Goal: Check status: Check status

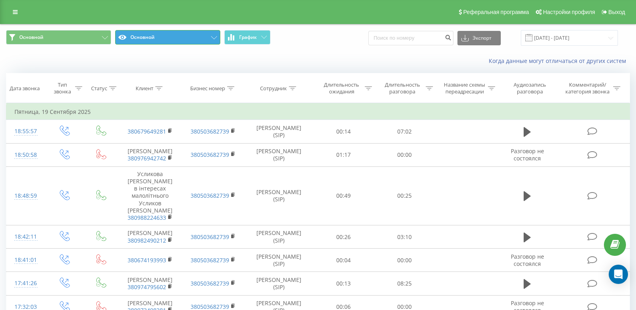
click at [160, 37] on button "Основной" at bounding box center [167, 37] width 105 height 14
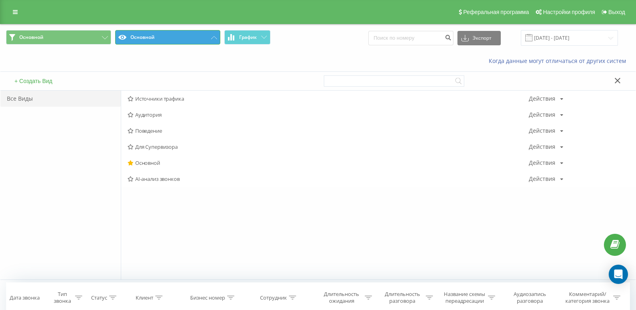
click at [185, 40] on button "Основной" at bounding box center [167, 37] width 105 height 14
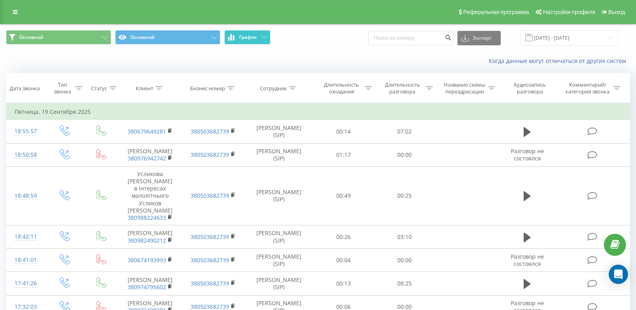
click at [257, 36] on button "График" at bounding box center [247, 37] width 46 height 14
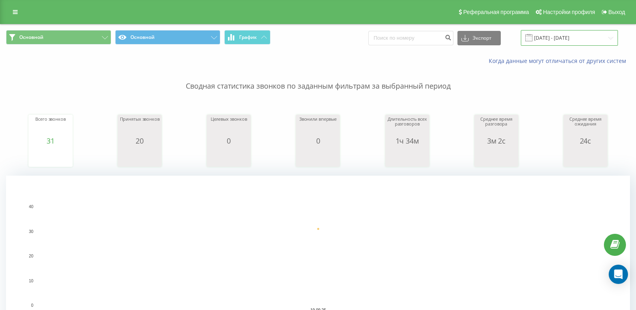
click at [556, 40] on input "[DATE] - [DATE]" at bounding box center [569, 38] width 97 height 16
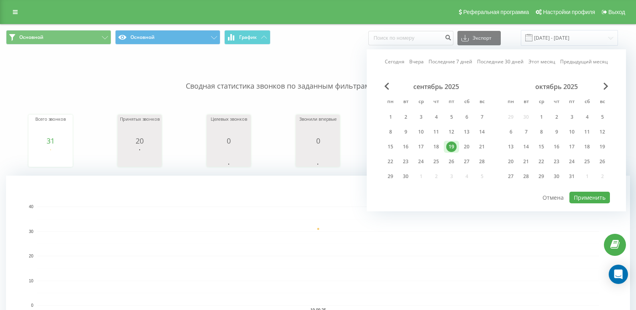
drag, startPoint x: 390, startPoint y: 149, endPoint x: 496, endPoint y: 159, distance: 106.5
click at [390, 149] on div "15" at bounding box center [390, 147] width 10 height 10
click at [453, 149] on div "19" at bounding box center [451, 147] width 10 height 10
click at [589, 196] on button "Применить" at bounding box center [590, 198] width 41 height 12
type input "[DATE] - [DATE]"
